Goal: Navigation & Orientation: Find specific page/section

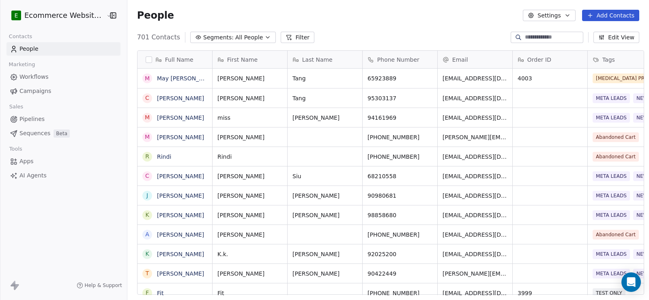
click at [211, 33] on span "Segments:" at bounding box center [218, 37] width 30 height 9
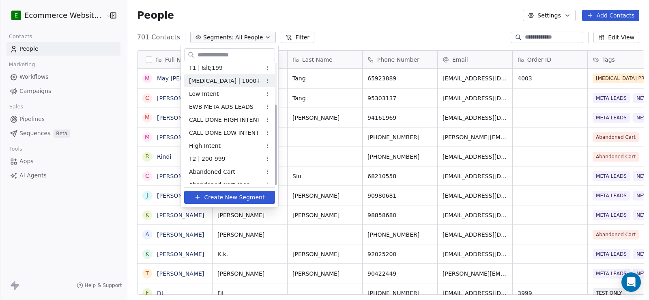
scroll to position [62, 0]
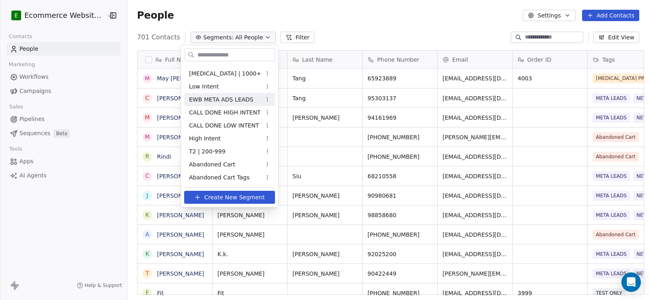
click at [89, 216] on html "E Ecommerce Website Builder Contacts People Marketing Workflows Campaigns Sales…" at bounding box center [324, 150] width 649 height 300
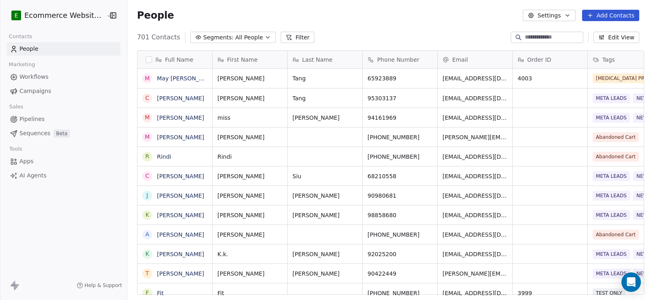
click at [612, 33] on button "Edit View" at bounding box center [616, 37] width 46 height 11
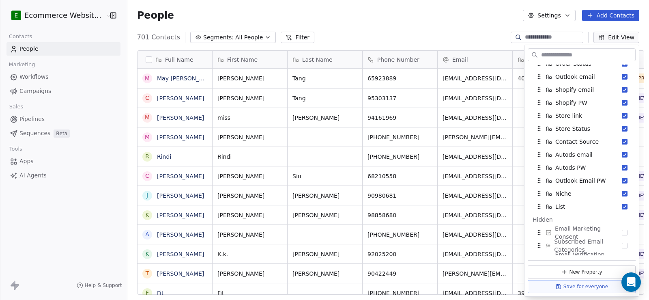
scroll to position [203, 0]
click at [51, 200] on div "E Ecommerce Website Builder Contacts People Marketing Workflows Campaigns Sales…" at bounding box center [63, 150] width 127 height 300
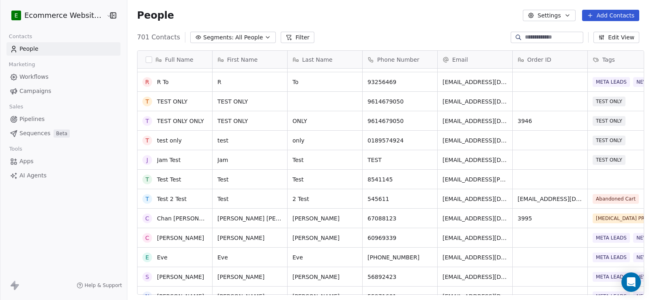
scroll to position [932, 0]
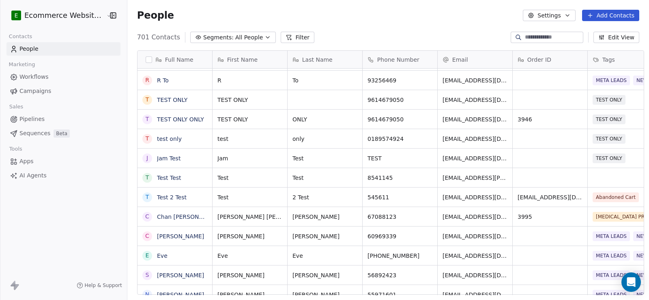
click at [56, 76] on link "Workflows" at bounding box center [63, 76] width 114 height 13
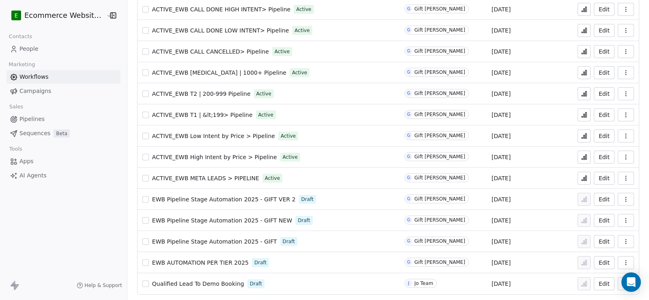
scroll to position [92, 0]
click at [26, 94] on span "Campaigns" at bounding box center [35, 91] width 32 height 9
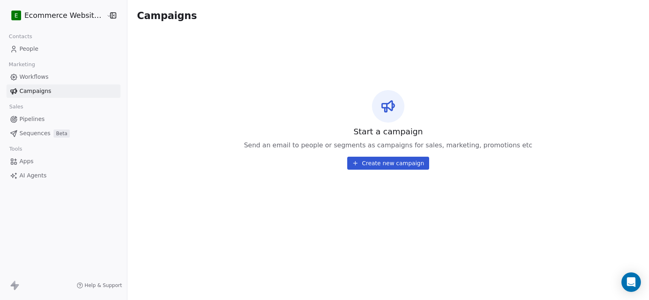
click at [45, 118] on link "Pipelines" at bounding box center [63, 118] width 114 height 13
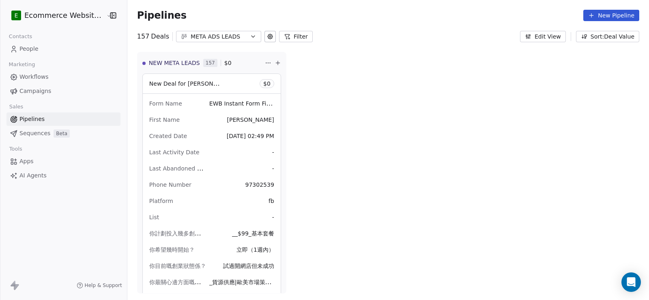
click at [40, 136] on span "Sequences" at bounding box center [34, 133] width 31 height 9
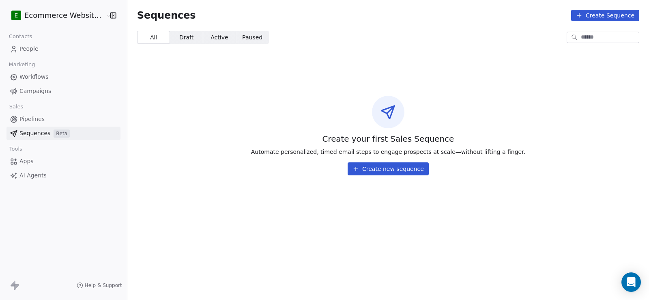
click at [43, 54] on link "People" at bounding box center [63, 48] width 114 height 13
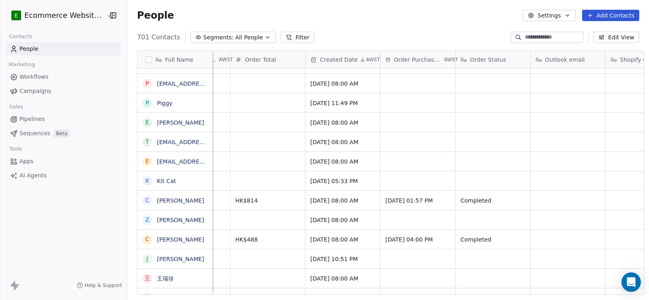
scroll to position [0, 900]
